Goal: Entertainment & Leisure: Consume media (video, audio)

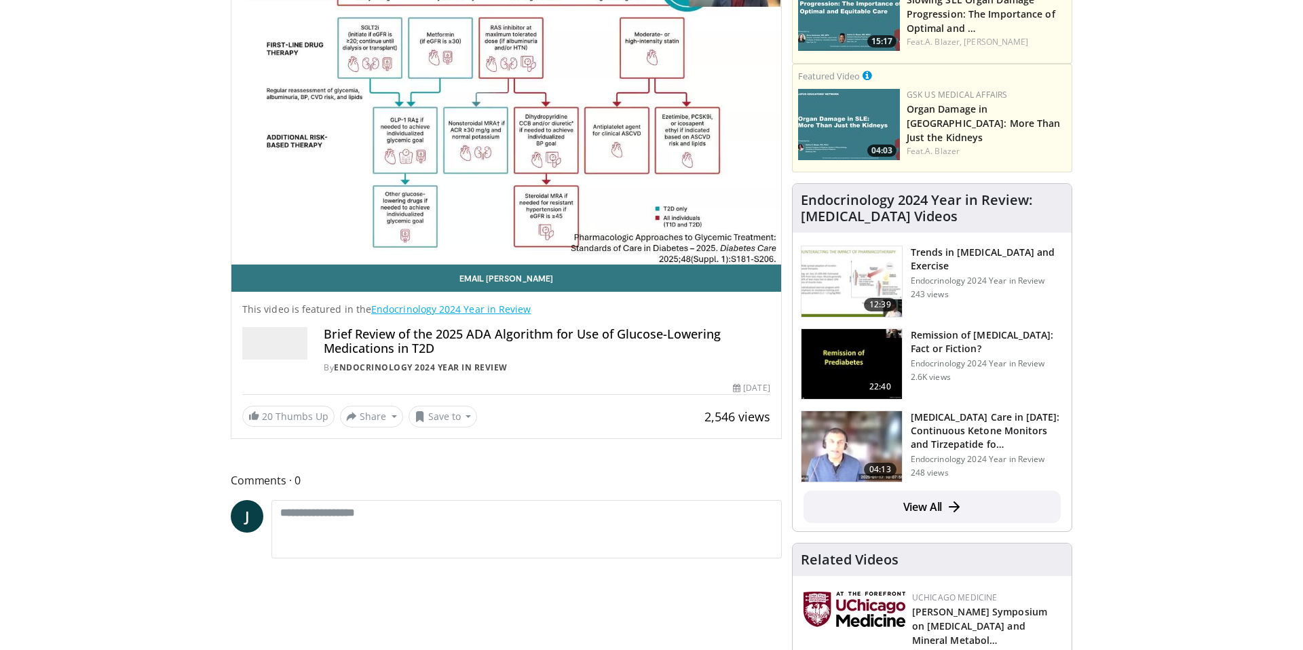
scroll to position [202, 0]
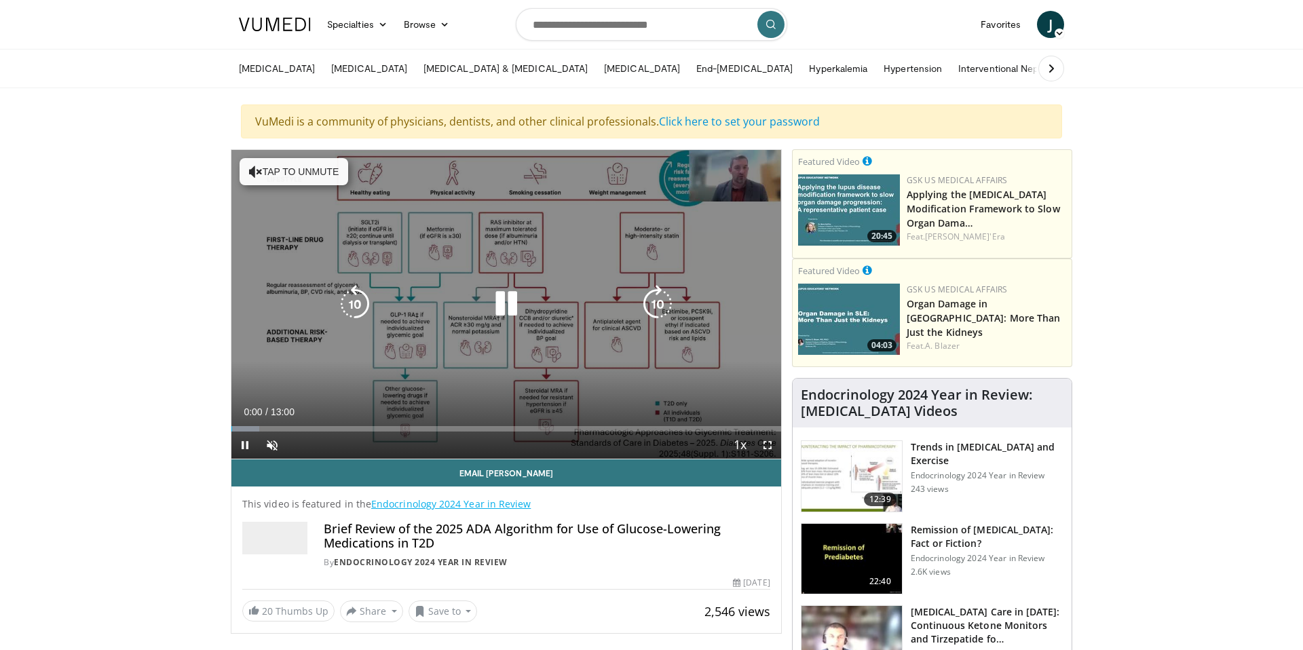
click at [496, 323] on icon "Video Player" at bounding box center [506, 304] width 38 height 38
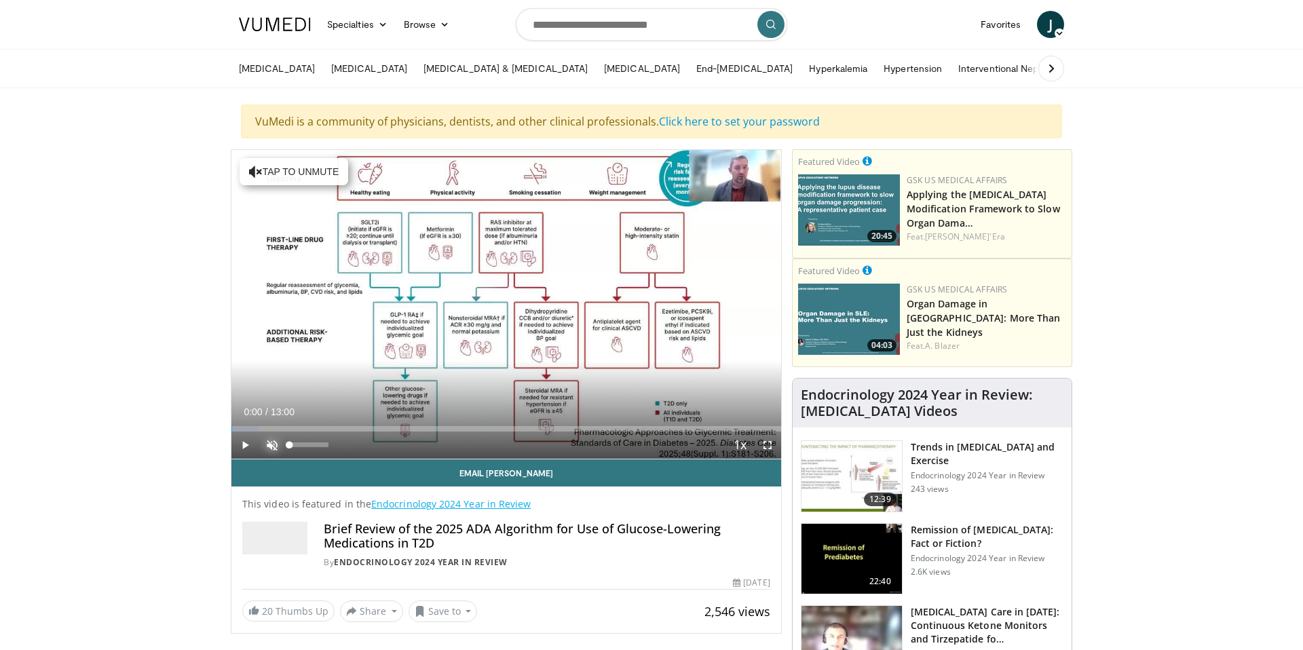
click at [267, 459] on span "Video Player" at bounding box center [272, 445] width 27 height 27
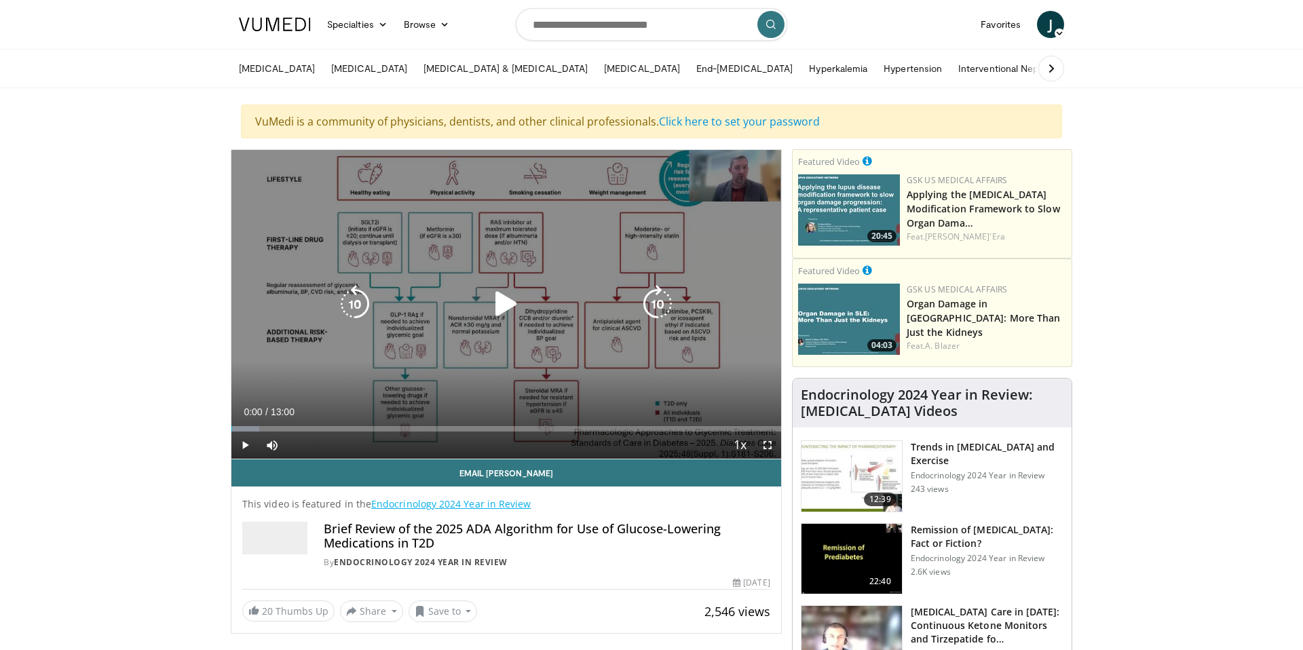
drag, startPoint x: 500, startPoint y: 354, endPoint x: 491, endPoint y: 382, distance: 29.0
click at [500, 323] on icon "Video Player" at bounding box center [506, 304] width 38 height 38
click at [448, 428] on div "10 seconds Tap to unmute" at bounding box center [506, 304] width 550 height 309
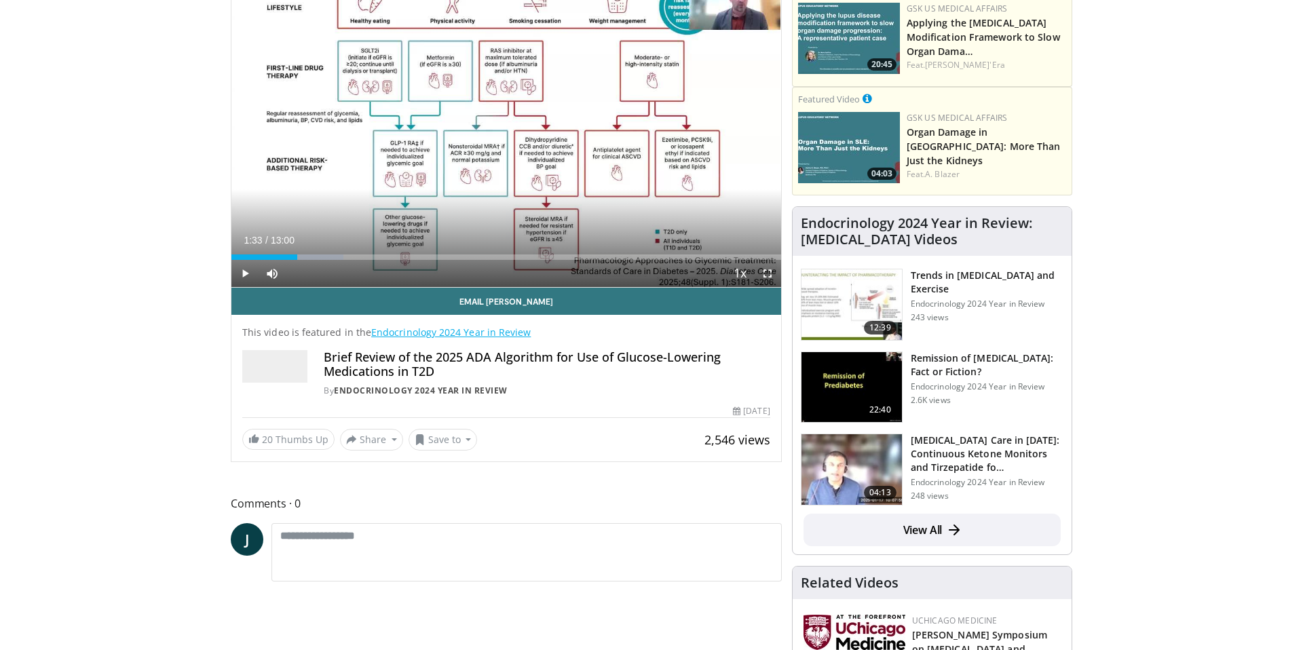
scroll to position [173, 0]
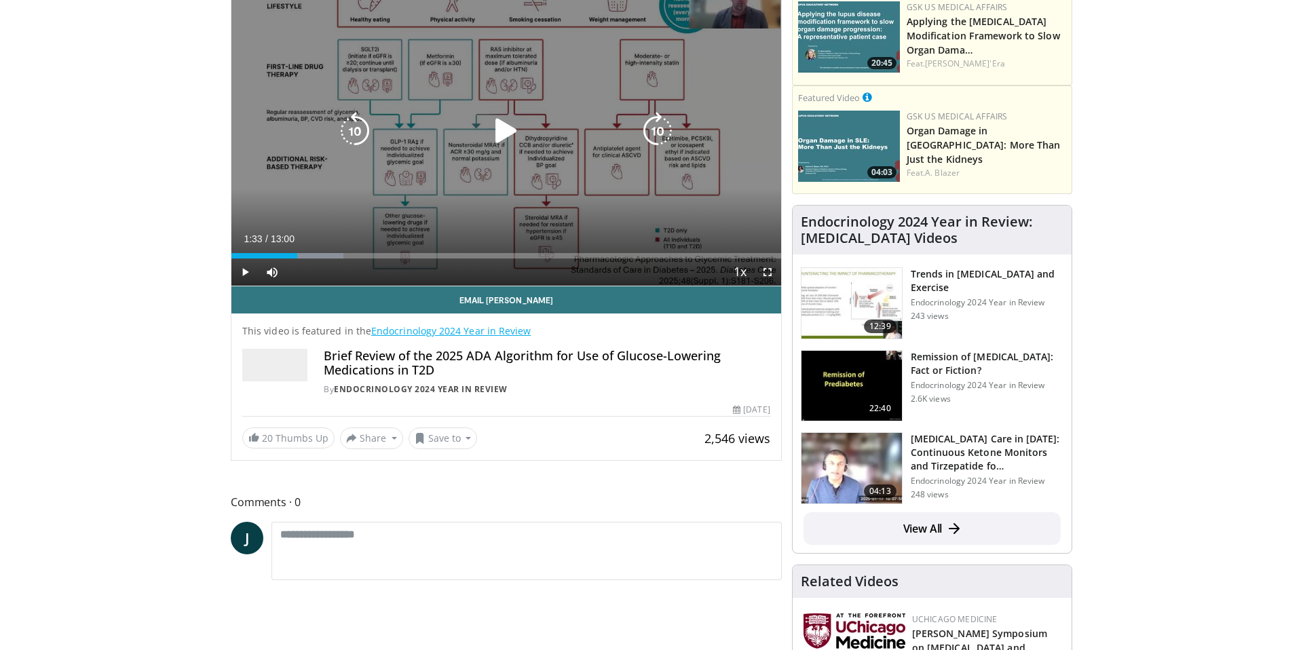
click at [499, 150] on icon "Video Player" at bounding box center [506, 131] width 38 height 38
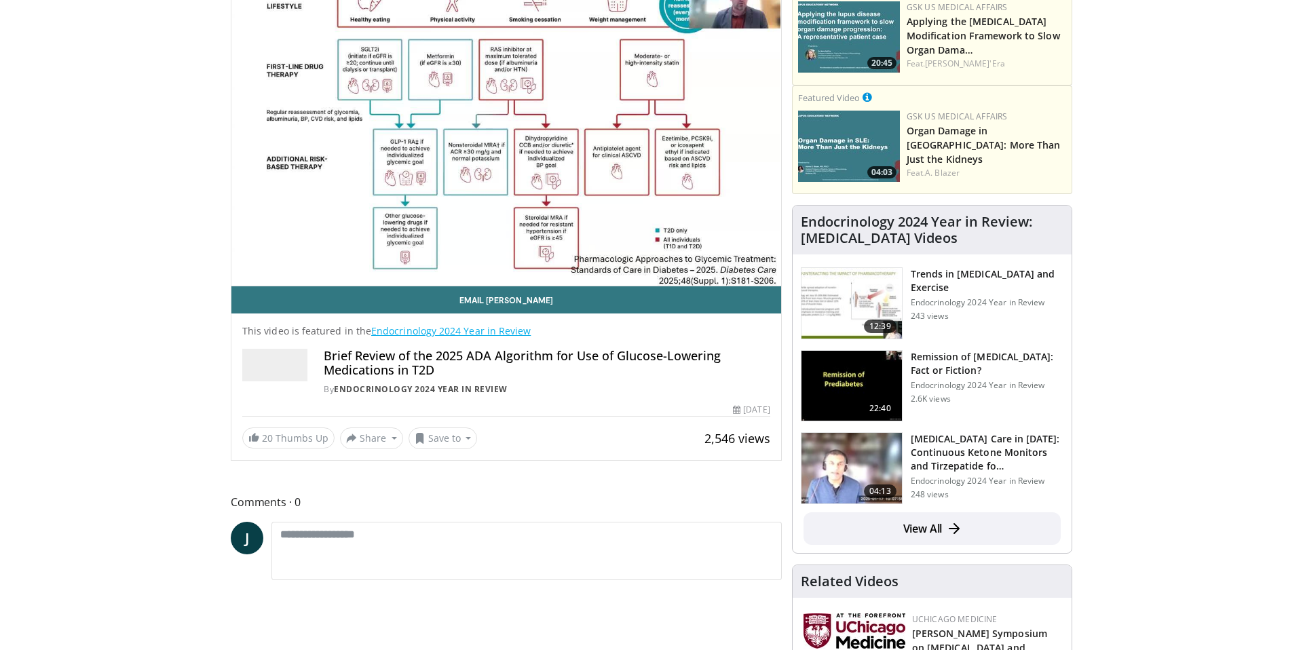
click at [366, 378] on h4 "Brief Review of the 2025 ADA Algorithm for Use of Glucose-Lowering Medications …" at bounding box center [547, 363] width 447 height 29
click at [614, 449] on div "Email [PERSON_NAME] This video is featured in the Endocrinology 2024 Year in Re…" at bounding box center [506, 367] width 550 height 163
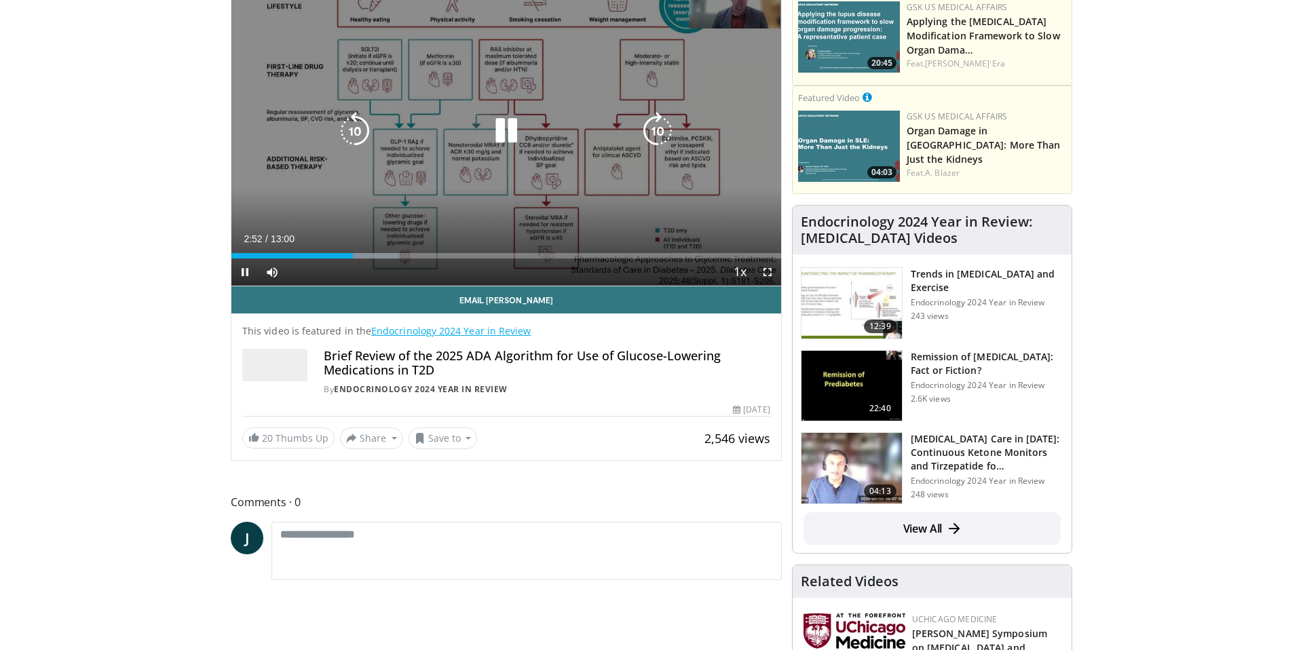
click at [453, 267] on div "10 seconds Tap to unmute" at bounding box center [506, 131] width 550 height 309
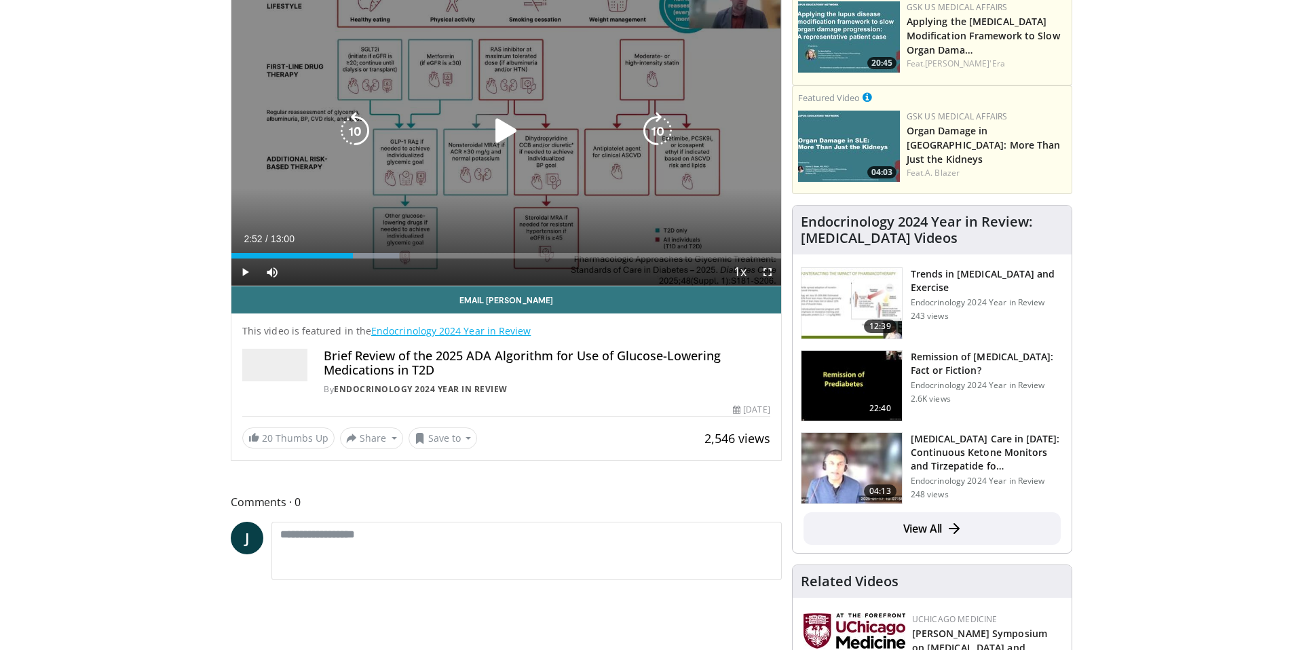
click at [484, 276] on div "10 seconds Tap to unmute" at bounding box center [506, 131] width 550 height 309
click at [512, 150] on icon "Video Player" at bounding box center [506, 131] width 38 height 38
